Goal: Task Accomplishment & Management: Manage account settings

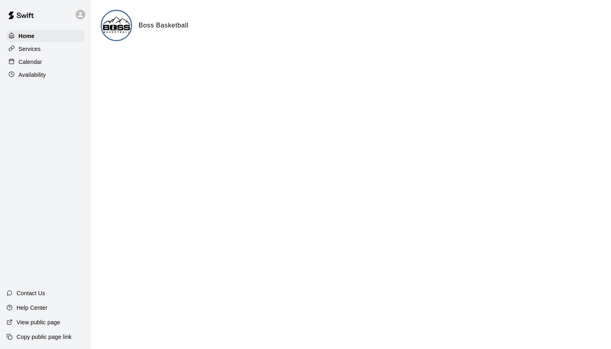
click at [49, 77] on div "Availability" at bounding box center [45, 75] width 78 height 12
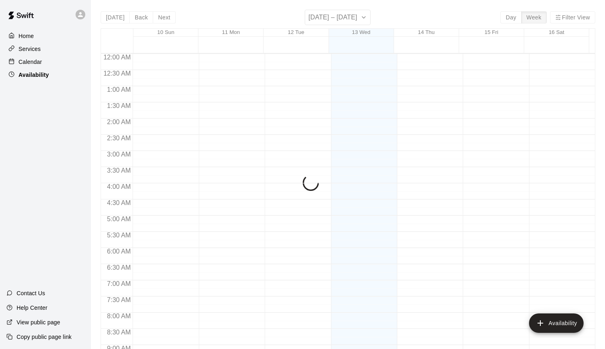
scroll to position [429, 0]
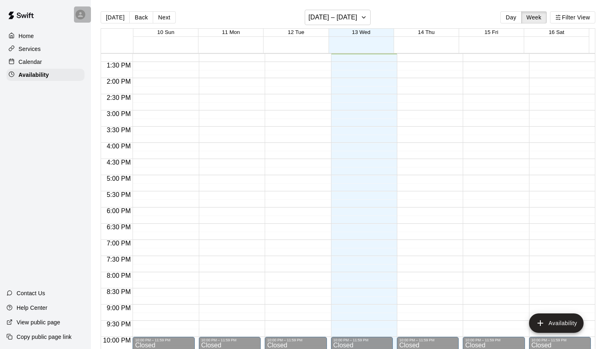
click at [79, 13] on icon at bounding box center [80, 14] width 7 height 7
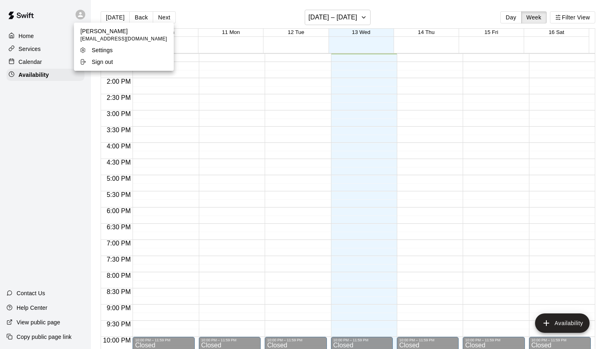
click at [102, 50] on p "Settings" at bounding box center [102, 50] width 21 height 8
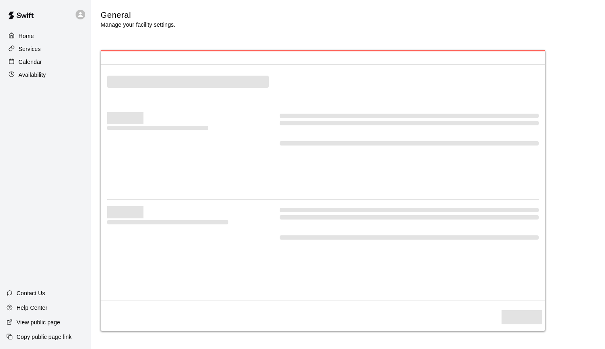
select select "**"
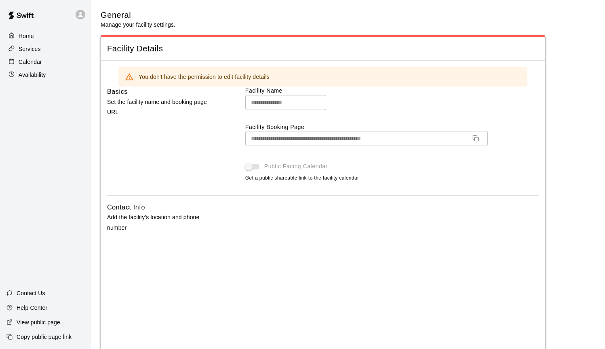
click at [25, 14] on img at bounding box center [21, 15] width 42 height 24
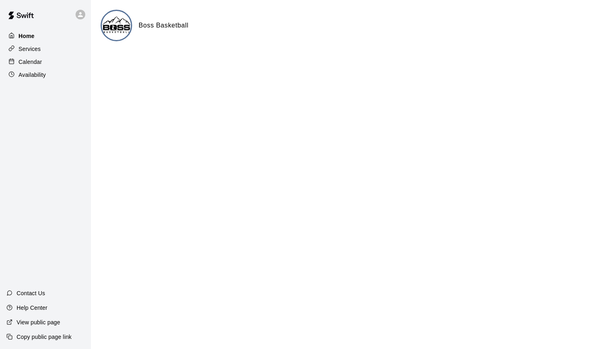
click at [36, 38] on div "Home" at bounding box center [45, 36] width 78 height 12
click at [33, 75] on p "Availability" at bounding box center [32, 75] width 27 height 8
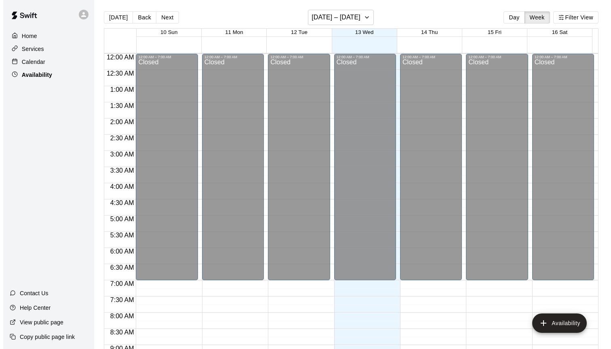
scroll to position [430, 0]
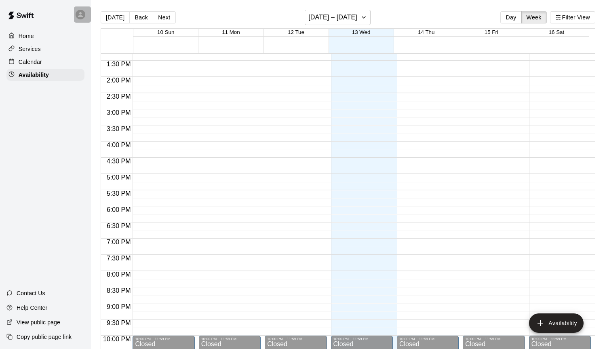
click at [78, 17] on icon at bounding box center [80, 14] width 7 height 7
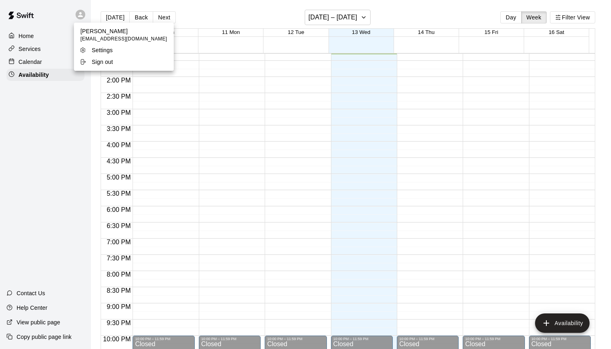
click at [98, 53] on p "Settings" at bounding box center [102, 50] width 21 height 8
select select "**"
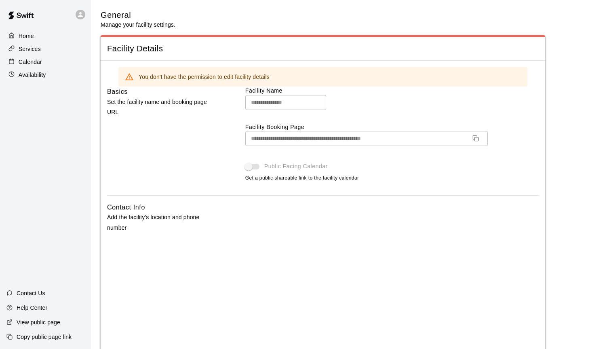
click at [35, 52] on p "Services" at bounding box center [30, 49] width 22 height 8
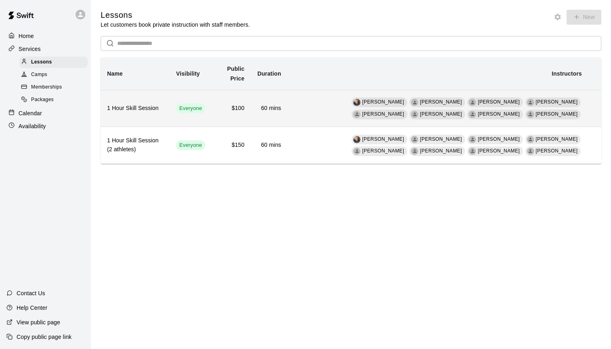
click at [536, 103] on span "[PERSON_NAME]" at bounding box center [557, 102] width 42 height 6
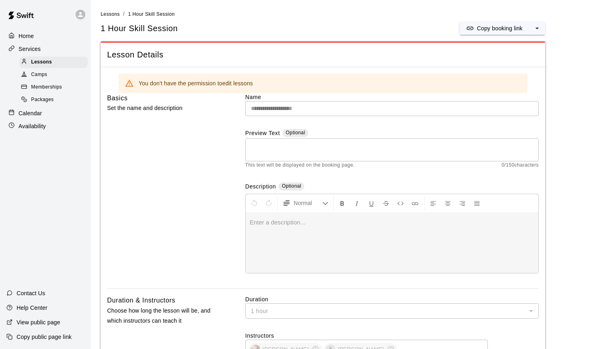
scroll to position [161, 0]
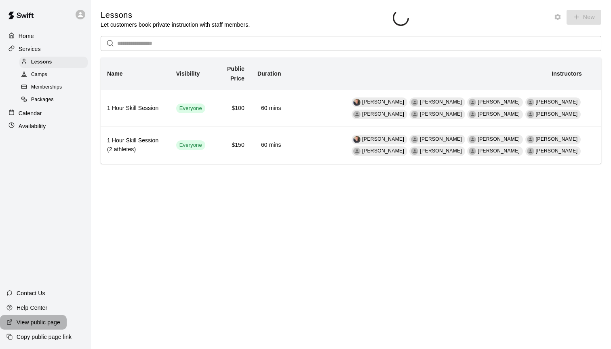
click at [47, 322] on p "View public page" at bounding box center [39, 322] width 44 height 8
click at [24, 37] on p "Home" at bounding box center [26, 36] width 15 height 8
